Goal: Find contact information: Obtain details needed to contact an individual or organization

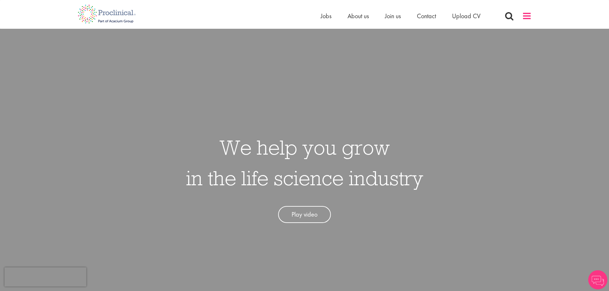
click at [523, 16] on span at bounding box center [527, 16] width 10 height 10
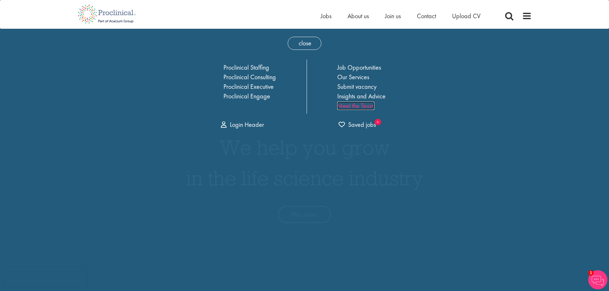
click at [347, 107] on link "Meet the Team" at bounding box center [355, 106] width 37 height 8
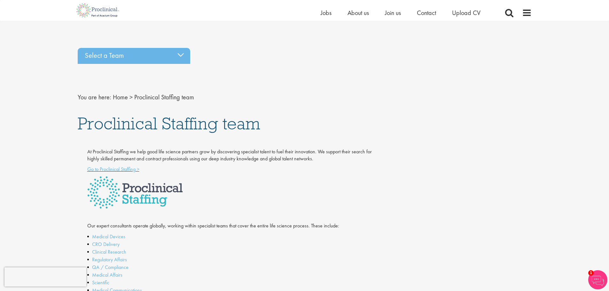
scroll to position [128, 0]
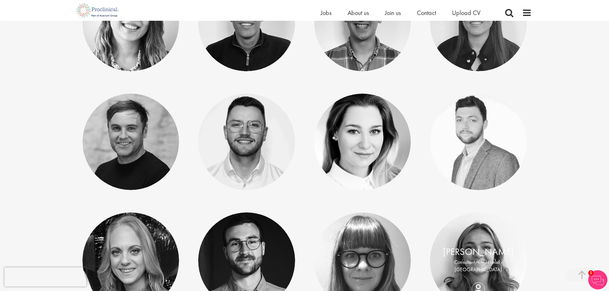
scroll to position [2499, 0]
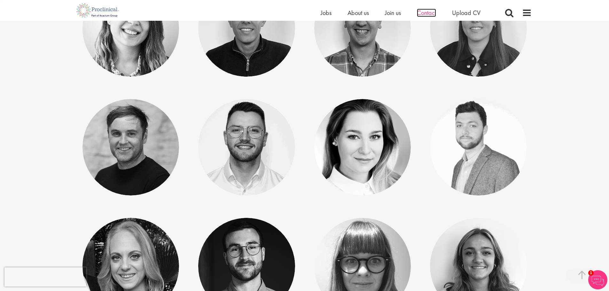
click at [417, 13] on span "Contact" at bounding box center [426, 13] width 19 height 8
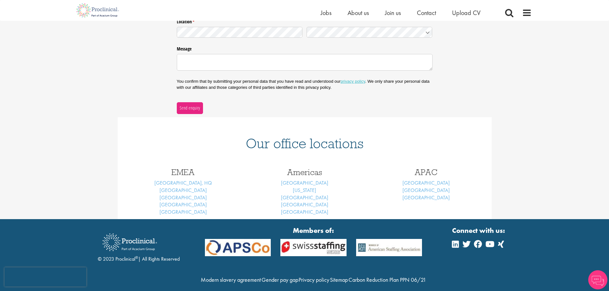
scroll to position [190, 0]
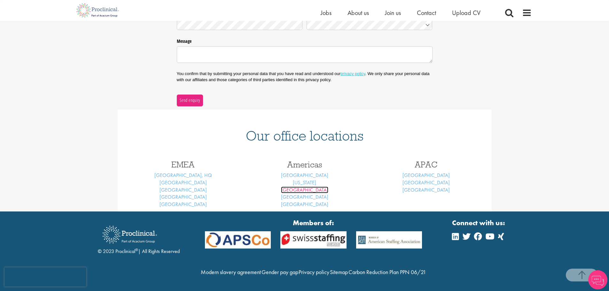
click at [307, 187] on link "Philadelphia" at bounding box center [304, 190] width 47 height 7
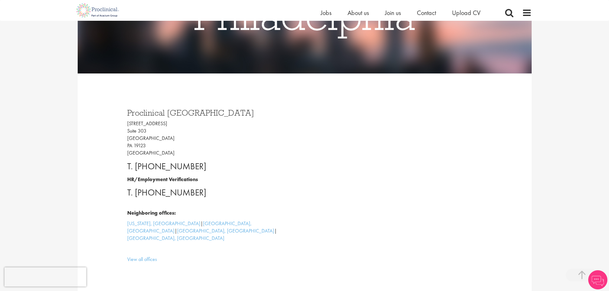
scroll to position [128, 0]
